Goal: Transaction & Acquisition: Purchase product/service

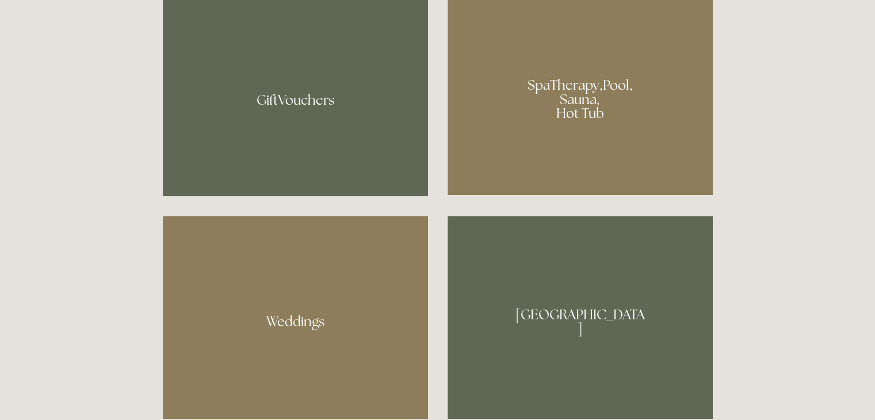
scroll to position [921, 0]
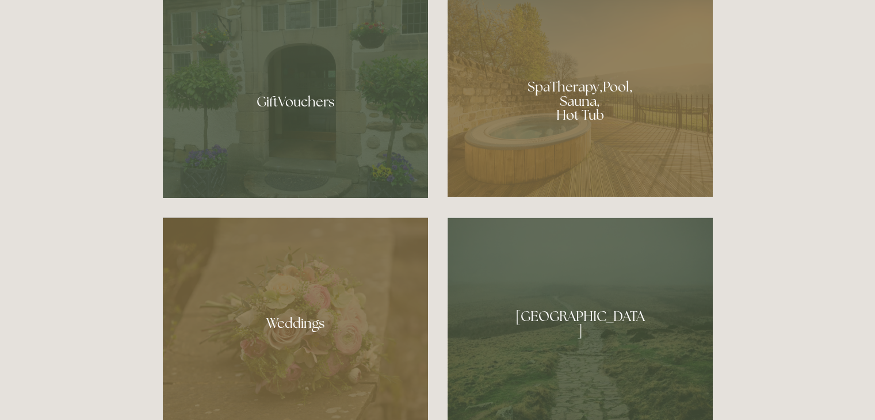
click at [327, 100] on div at bounding box center [295, 98] width 265 height 200
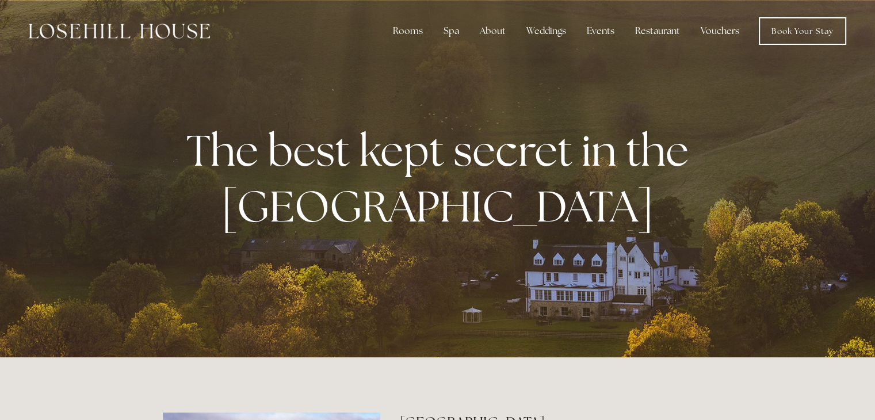
click at [716, 31] on link "Vouchers" at bounding box center [720, 31] width 57 height 23
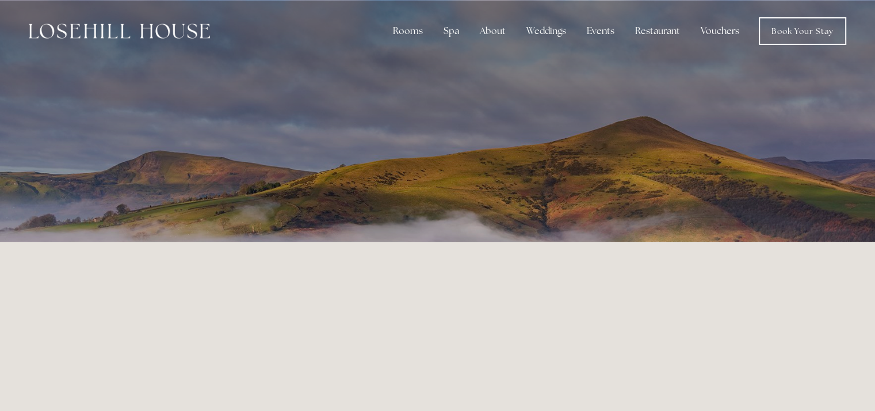
scroll to position [173, 0]
